Goal: Task Accomplishment & Management: Use online tool/utility

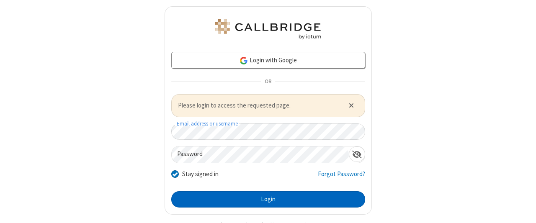
click at [265, 199] on button "Login" at bounding box center [268, 199] width 194 height 17
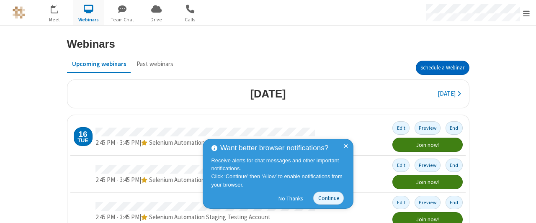
click at [439, 67] on button "Schedule a Webinar" at bounding box center [443, 68] width 54 height 14
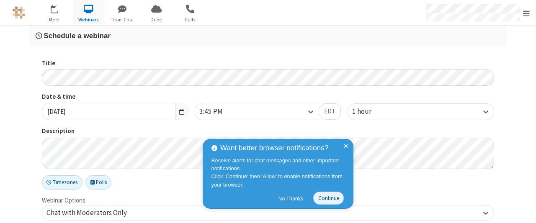
checkbox input "false"
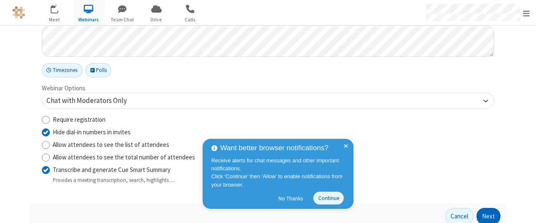
click at [486, 215] on button "Next" at bounding box center [489, 216] width 24 height 17
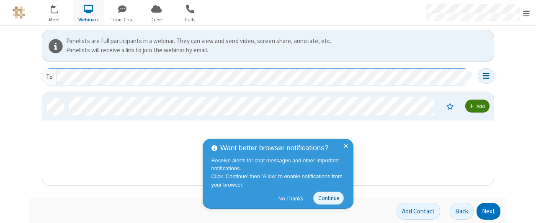
scroll to position [87, 446]
click at [486, 210] on button "Next" at bounding box center [489, 211] width 24 height 17
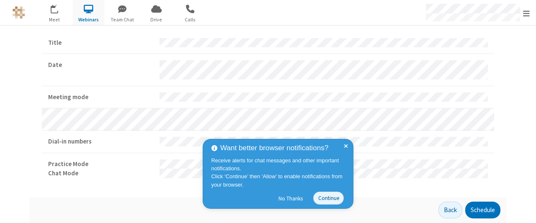
scroll to position [26, 0]
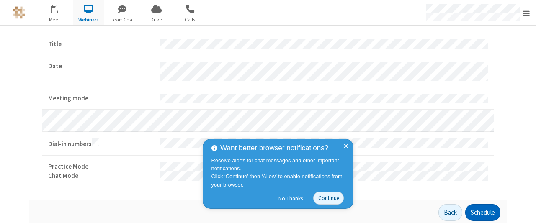
click at [480, 210] on button "Schedule" at bounding box center [482, 212] width 35 height 17
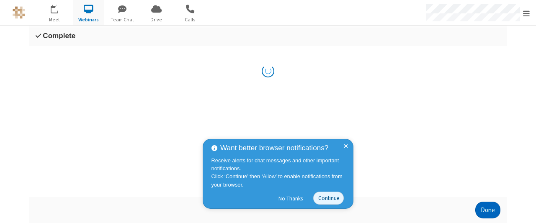
click at [485, 215] on button "Done" at bounding box center [487, 210] width 25 height 17
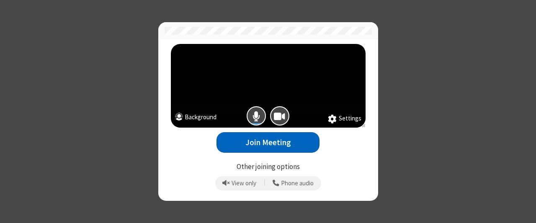
click at [268, 142] on button "Join Meeting" at bounding box center [268, 142] width 103 height 21
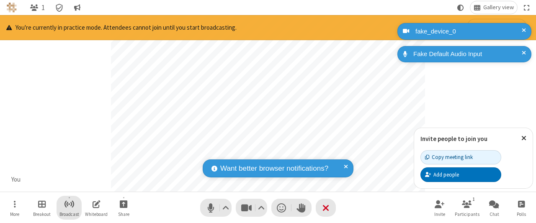
click at [69, 204] on span "Start broadcast" at bounding box center [69, 204] width 10 height 10
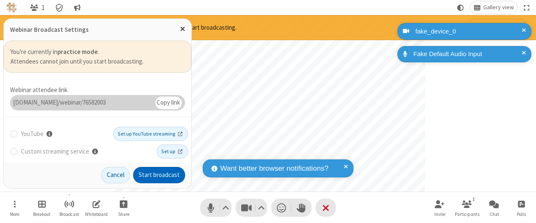
click at [160, 175] on button "Start broadcast" at bounding box center [159, 175] width 52 height 17
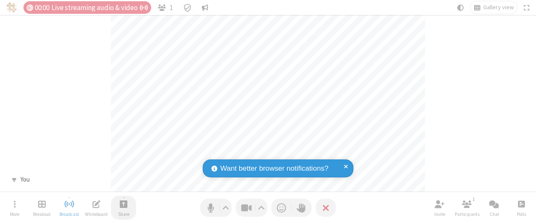
click at [124, 204] on span "Start sharing" at bounding box center [124, 204] width 8 height 10
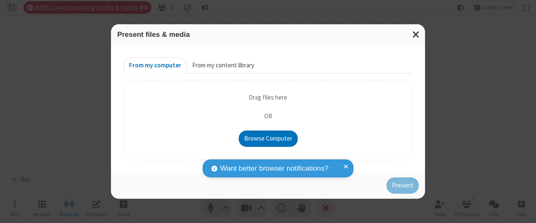
click at [222, 66] on button "From my content library" at bounding box center [223, 65] width 73 height 17
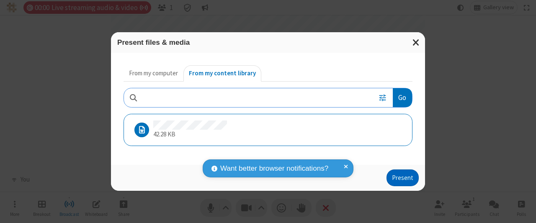
click at [403, 178] on button "Present" at bounding box center [403, 178] width 32 height 17
